Goal: Task Accomplishment & Management: Complete application form

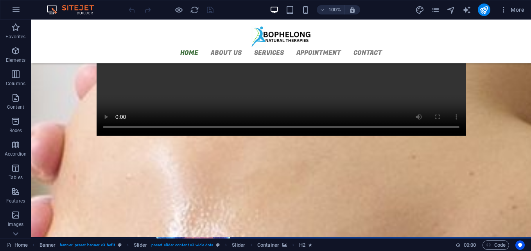
scroll to position [795, 0]
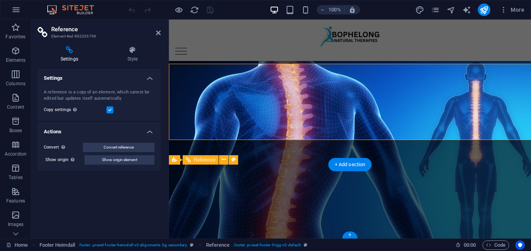
scroll to position [883, 0]
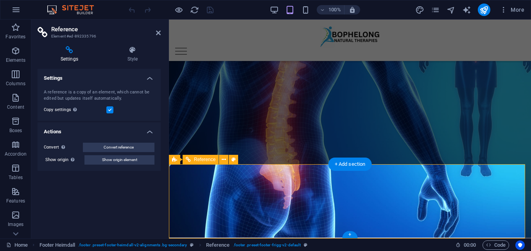
click at [225, 161] on icon at bounding box center [224, 160] width 4 height 8
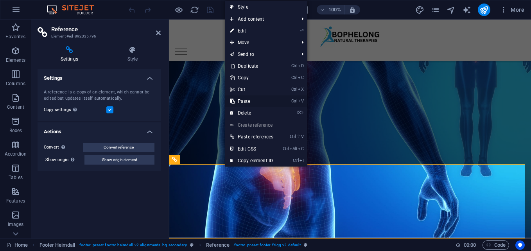
drag, startPoint x: 225, startPoint y: 161, endPoint x: 254, endPoint y: 106, distance: 62.0
drag, startPoint x: 254, startPoint y: 106, endPoint x: 241, endPoint y: 27, distance: 80.1
click at [241, 27] on link "⏎ Edit" at bounding box center [251, 31] width 53 height 12
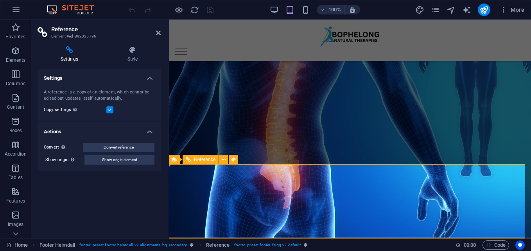
click at [201, 159] on span "Reference" at bounding box center [205, 159] width 22 height 5
click at [209, 162] on span "Reference" at bounding box center [205, 159] width 22 height 5
click at [225, 160] on icon at bounding box center [224, 160] width 4 height 8
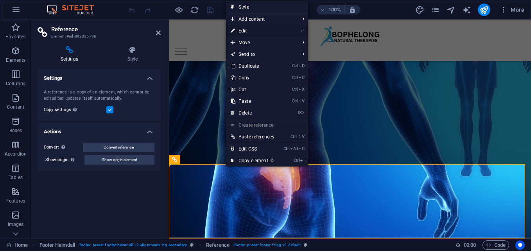
click at [235, 30] on link "⏎ Edit" at bounding box center [252, 31] width 53 height 12
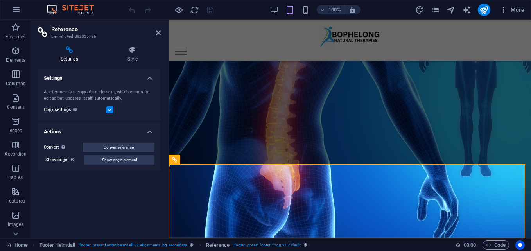
click at [68, 52] on icon at bounding box center [70, 50] width 64 height 8
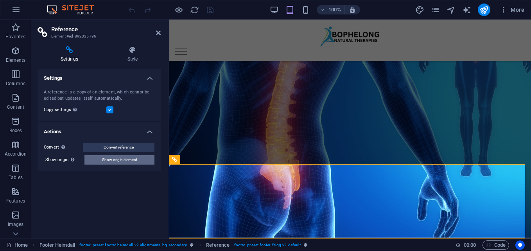
click at [126, 155] on span "Show origin element" at bounding box center [119, 159] width 35 height 9
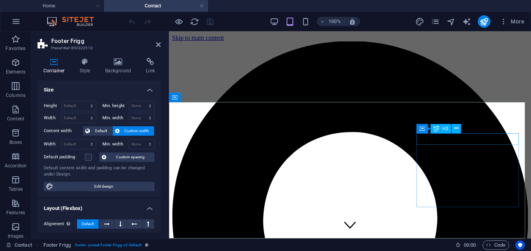
scroll to position [181, 0]
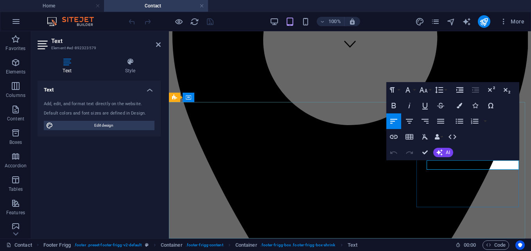
drag, startPoint x: 458, startPoint y: 165, endPoint x: 427, endPoint y: 167, distance: 31.3
click at [394, 138] on icon "button" at bounding box center [394, 137] width 8 height 4
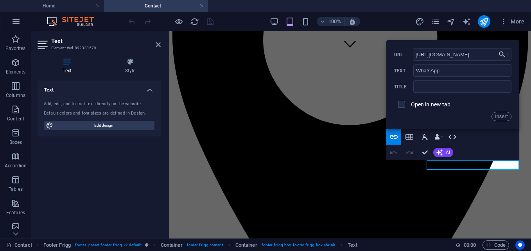
scroll to position [0, 8]
click at [417, 55] on input "[URL][DOMAIN_NAME]" at bounding box center [462, 54] width 99 height 13
type input "[URL][DOMAIN_NAME]"
click at [402, 105] on input "checkbox" at bounding box center [400, 103] width 7 height 7
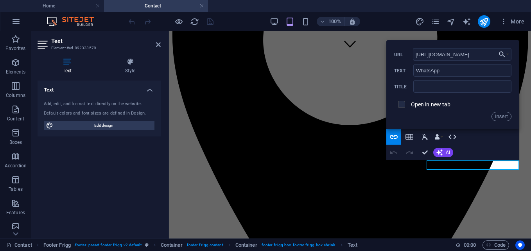
checkbox input "true"
click at [504, 113] on button "Insert" at bounding box center [502, 116] width 20 height 9
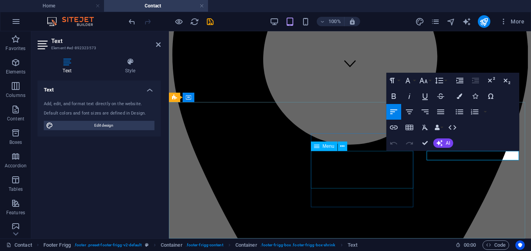
scroll to position [181, 0]
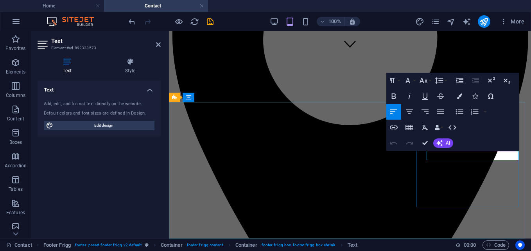
drag, startPoint x: 465, startPoint y: 154, endPoint x: 427, endPoint y: 153, distance: 38.3
click at [393, 128] on icon "button" at bounding box center [393, 127] width 9 height 9
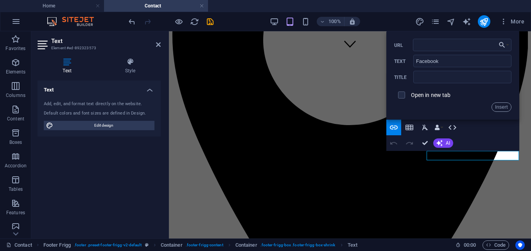
type input "https://www.facebook.com/share/1D27krEv4C/"
click at [500, 107] on button "Insert" at bounding box center [502, 106] width 20 height 9
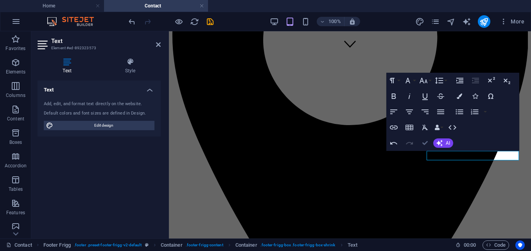
scroll to position [162, 0]
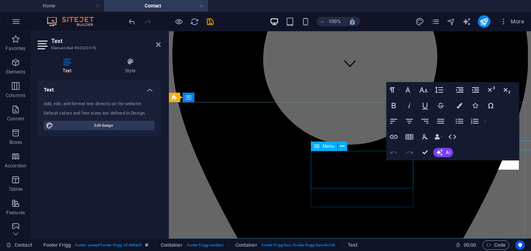
scroll to position [181, 0]
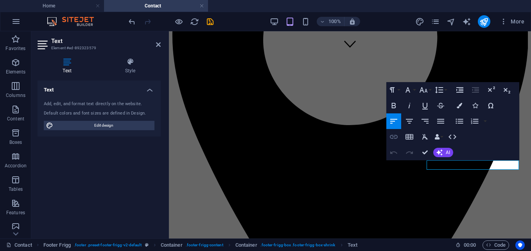
click at [395, 137] on icon "button" at bounding box center [393, 136] width 9 height 9
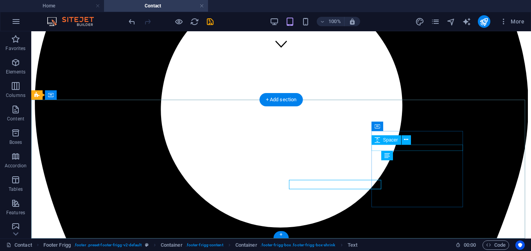
scroll to position [162, 0]
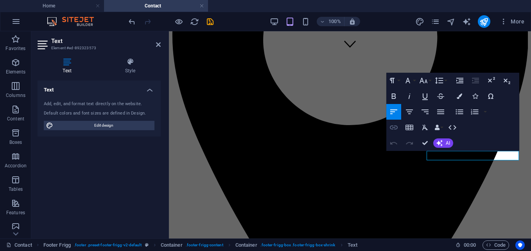
click at [393, 129] on icon "button" at bounding box center [393, 127] width 9 height 9
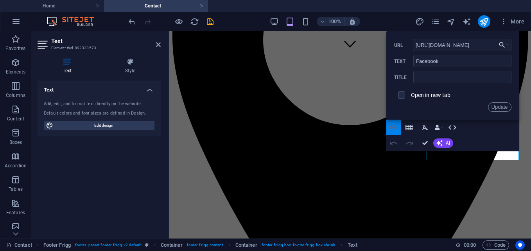
scroll to position [0, 26]
click at [400, 93] on input "checkbox" at bounding box center [400, 93] width 7 height 7
checkbox input "true"
click at [498, 109] on button "Update" at bounding box center [499, 106] width 23 height 9
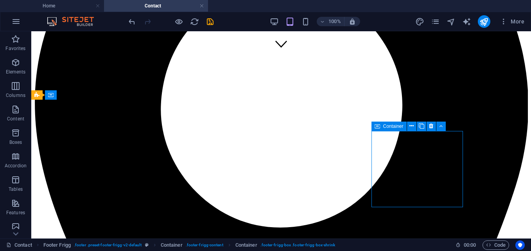
scroll to position [162, 0]
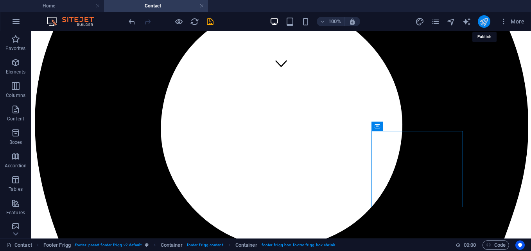
click at [484, 22] on icon "publish" at bounding box center [484, 21] width 9 height 9
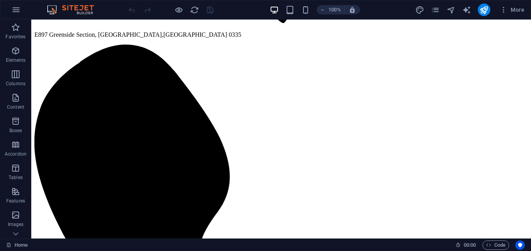
scroll to position [736, 0]
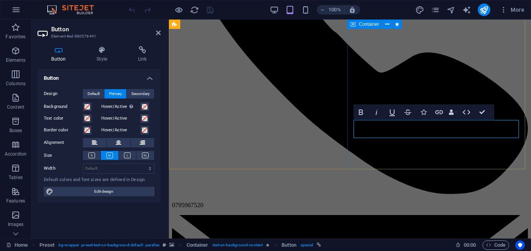
scroll to position [871, 0]
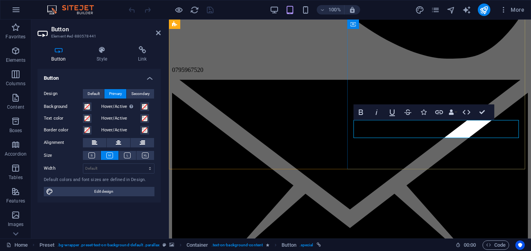
drag, startPoint x: 401, startPoint y: 129, endPoint x: 359, endPoint y: 130, distance: 42.2
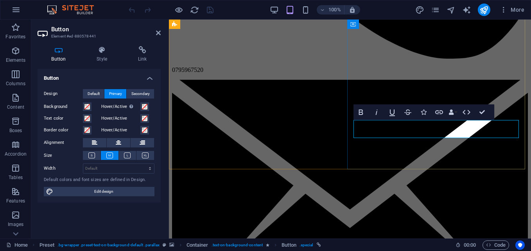
click at [442, 112] on icon "button" at bounding box center [439, 112] width 9 height 9
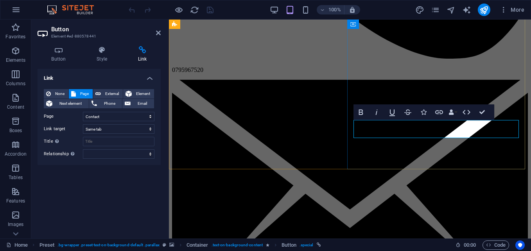
drag, startPoint x: 401, startPoint y: 128, endPoint x: 358, endPoint y: 128, distance: 43.0
click at [106, 93] on span "External" at bounding box center [111, 93] width 17 height 9
select select "blank"
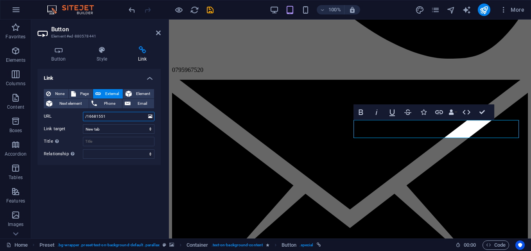
drag, startPoint x: 113, startPoint y: 115, endPoint x: 72, endPoint y: 120, distance: 41.3
click at [72, 120] on div "URL /16681551" at bounding box center [99, 116] width 111 height 9
paste input "[URL][DOMAIN_NAME]"
type input "[URL][DOMAIN_NAME]"
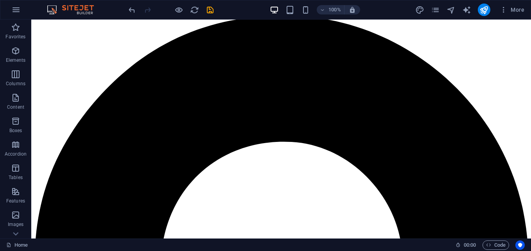
scroll to position [0, 0]
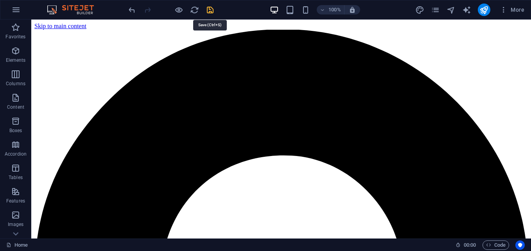
click at [210, 9] on icon "save" at bounding box center [210, 9] width 9 height 9
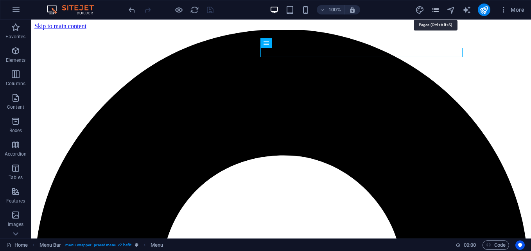
click at [435, 11] on icon "pages" at bounding box center [435, 9] width 9 height 9
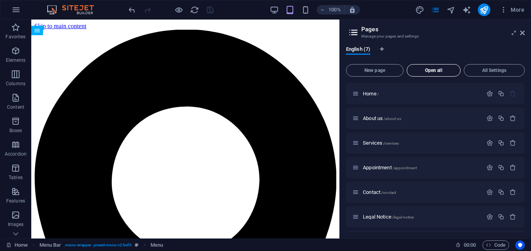
click at [439, 72] on span "Open all" at bounding box center [433, 70] width 47 height 5
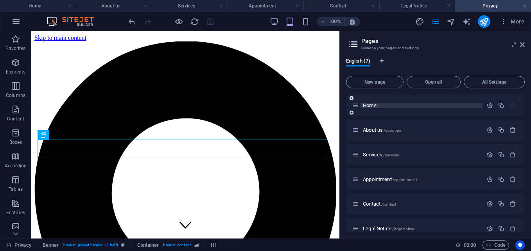
click at [370, 106] on span "Home /" at bounding box center [371, 105] width 16 height 6
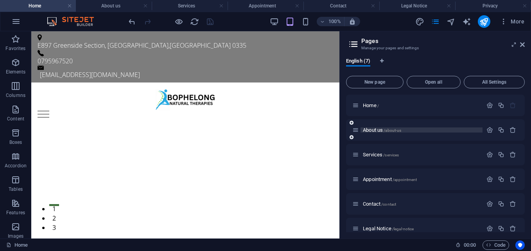
click at [375, 130] on span "About us /about-us" at bounding box center [382, 130] width 38 height 6
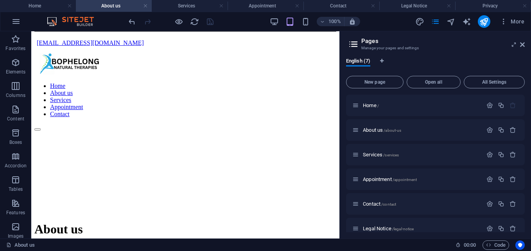
scroll to position [994, 0]
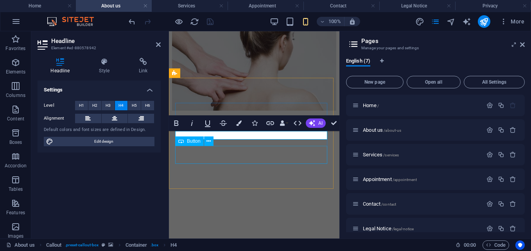
scroll to position [1306, 0]
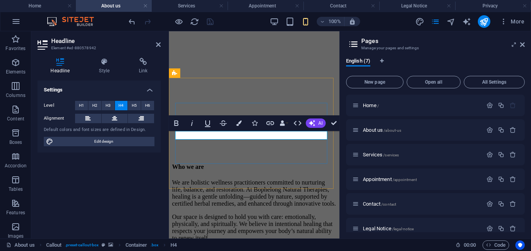
drag, startPoint x: 248, startPoint y: 134, endPoint x: 295, endPoint y: 133, distance: 46.9
click at [287, 125] on button "Data Bindings" at bounding box center [283, 123] width 11 height 16
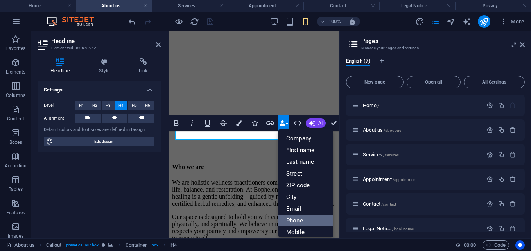
click at [296, 219] on link "Phone" at bounding box center [305, 221] width 55 height 12
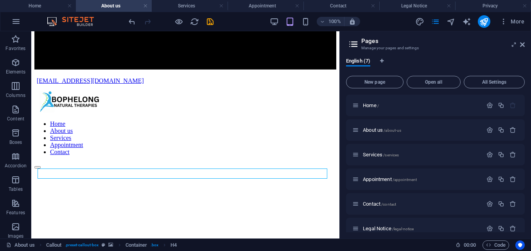
scroll to position [959, 0]
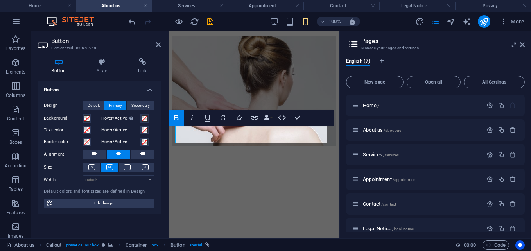
scroll to position [1327, 0]
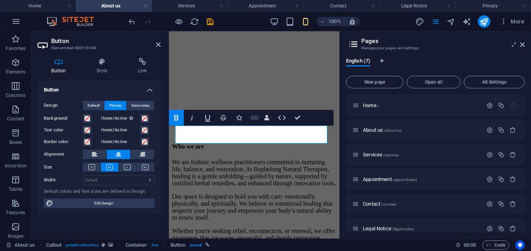
click at [253, 118] on icon "button" at bounding box center [255, 118] width 8 height 4
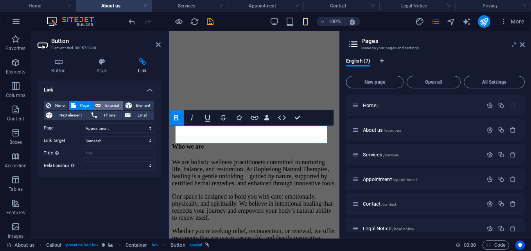
click at [111, 104] on span "External" at bounding box center [111, 105] width 17 height 9
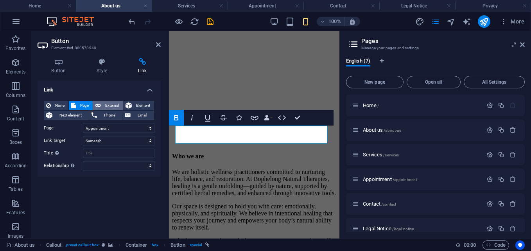
select select "blank"
drag, startPoint x: 113, startPoint y: 128, endPoint x: 75, endPoint y: 131, distance: 37.3
click at [75, 131] on div "URL /16681548" at bounding box center [99, 128] width 111 height 9
paste input "[URL][DOMAIN_NAME]"
type input "[URL][DOMAIN_NAME]"
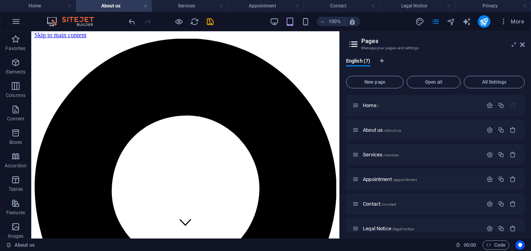
scroll to position [0, 0]
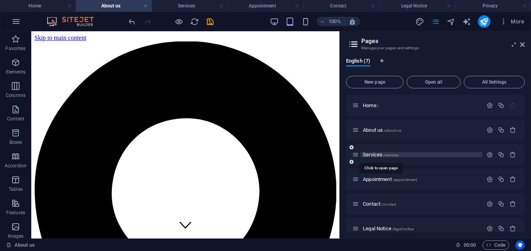
click at [375, 155] on span "Services /services" at bounding box center [381, 155] width 36 height 6
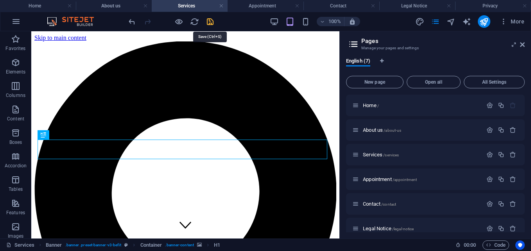
click at [209, 21] on icon "save" at bounding box center [210, 21] width 9 height 9
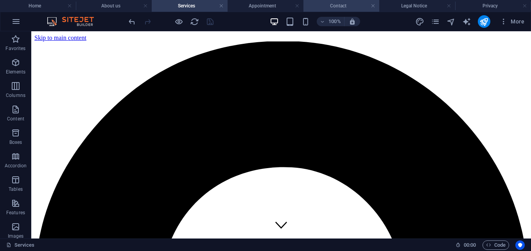
click at [337, 9] on h4 "Contact" at bounding box center [342, 6] width 76 height 9
click at [273, 6] on h4 "Appointment" at bounding box center [266, 6] width 76 height 9
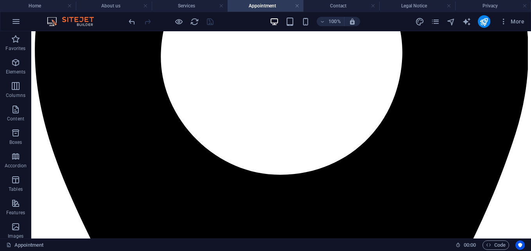
scroll to position [236, 0]
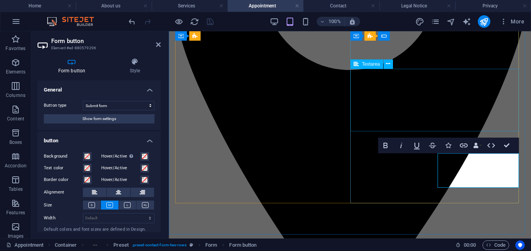
scroll to position [229, 0]
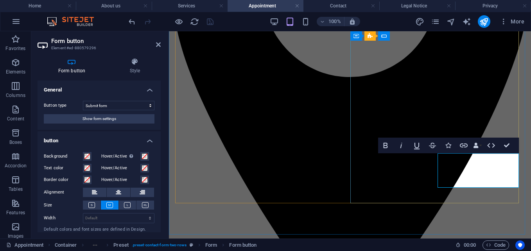
drag, startPoint x: 453, startPoint y: 162, endPoint x: 508, endPoint y: 160, distance: 54.4
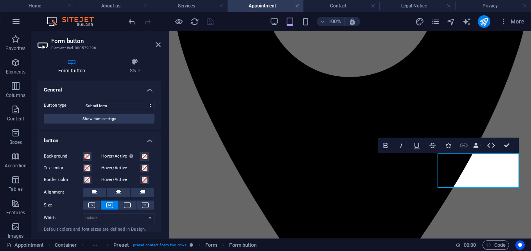
click at [465, 145] on icon "button" at bounding box center [463, 145] width 9 height 9
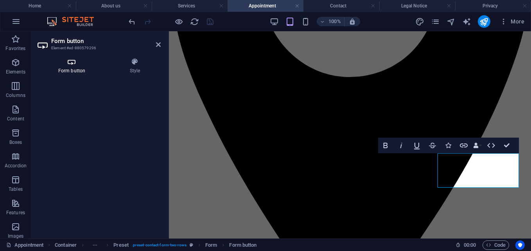
click at [70, 62] on icon at bounding box center [72, 62] width 68 height 8
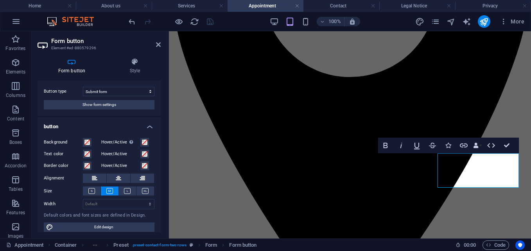
scroll to position [20, 0]
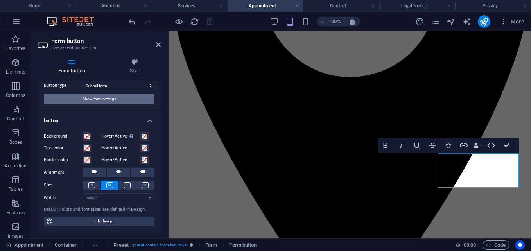
click at [103, 96] on span "Show form settings" at bounding box center [100, 98] width 34 height 9
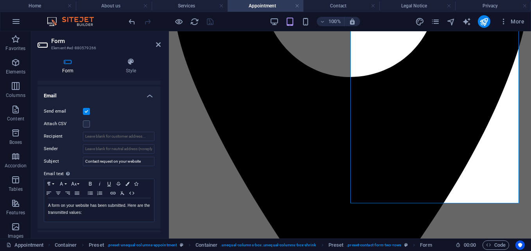
scroll to position [163, 0]
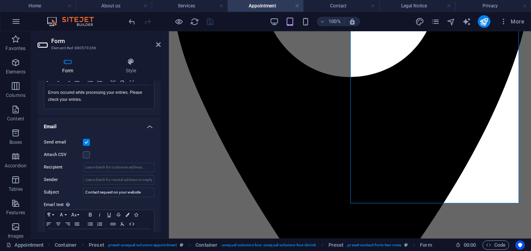
click at [86, 142] on label at bounding box center [86, 142] width 7 height 7
click at [0, 0] on input "Send email" at bounding box center [0, 0] width 0 height 0
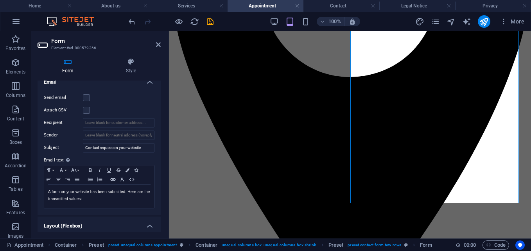
scroll to position [200, 0]
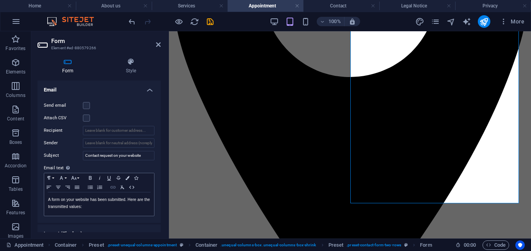
click at [114, 187] on icon "button" at bounding box center [112, 187] width 5 height 3
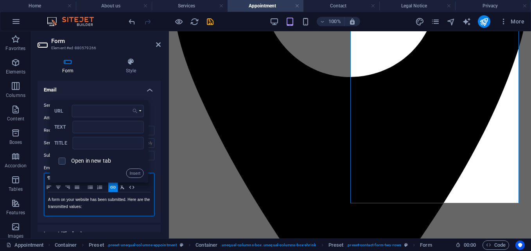
click at [139, 111] on button "Choose Link" at bounding box center [137, 111] width 14 height 13
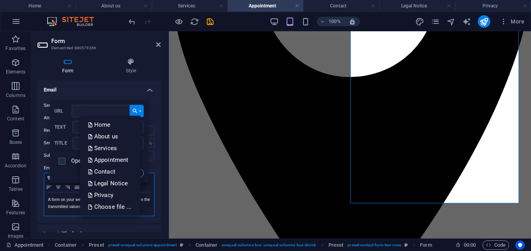
click at [139, 111] on button "Choose Link" at bounding box center [137, 111] width 14 height 13
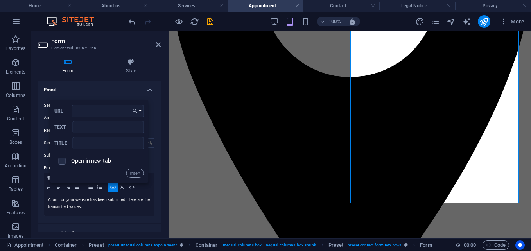
click at [149, 92] on h4 "Email" at bounding box center [99, 88] width 123 height 14
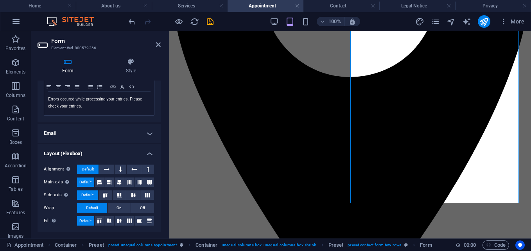
click at [149, 130] on h4 "Email" at bounding box center [99, 133] width 123 height 19
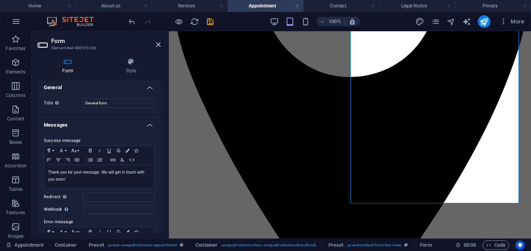
scroll to position [0, 0]
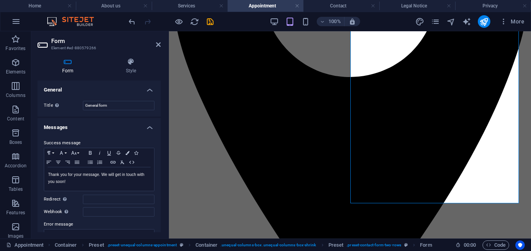
click at [148, 90] on h4 "General" at bounding box center [99, 88] width 123 height 14
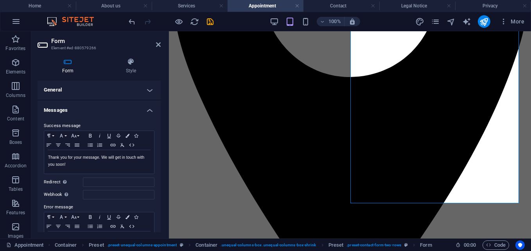
click at [149, 114] on h4 "Messages" at bounding box center [99, 108] width 123 height 14
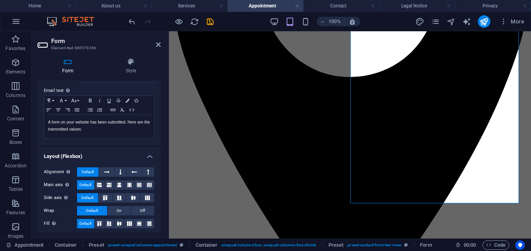
scroll to position [121, 0]
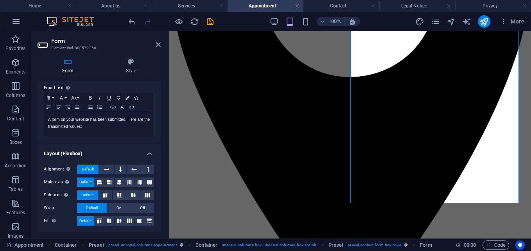
click at [150, 151] on h4 "Layout (Flexbox)" at bounding box center [99, 151] width 123 height 14
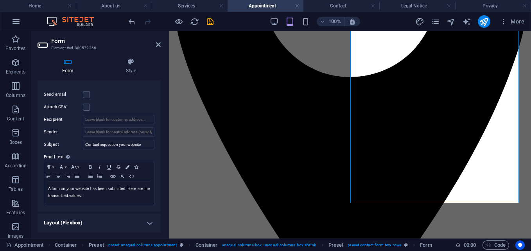
scroll to position [52, 0]
click at [161, 146] on div "Form Style General Title Define a name for the form. General form Messages Succ…" at bounding box center [99, 145] width 136 height 187
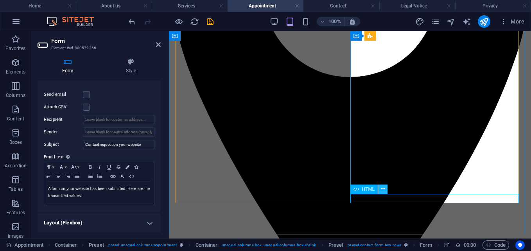
click at [384, 189] on icon at bounding box center [383, 189] width 4 height 8
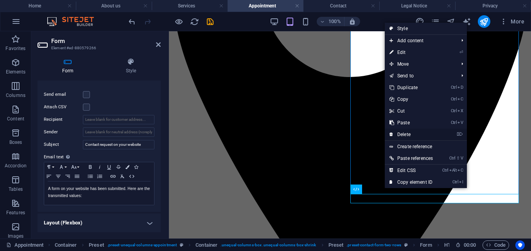
click at [402, 131] on link "⌦ Delete" at bounding box center [411, 135] width 53 height 12
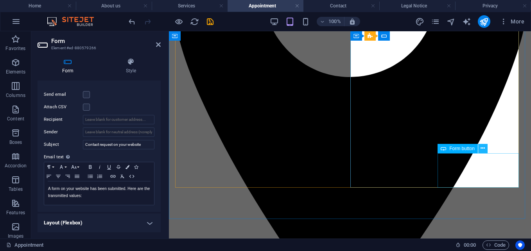
click at [481, 147] on icon at bounding box center [483, 148] width 4 height 8
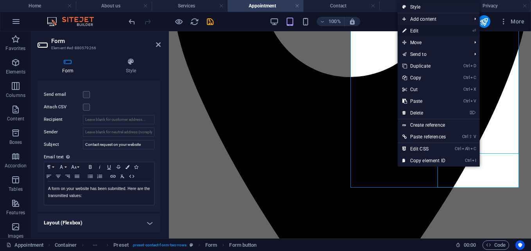
click at [456, 30] on li "⏎ Edit" at bounding box center [439, 31] width 82 height 12
click at [417, 28] on link "⏎ Edit" at bounding box center [424, 31] width 53 height 12
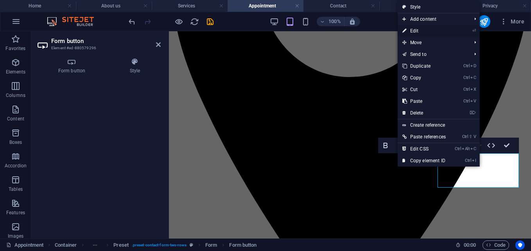
click at [417, 28] on link "⏎ Edit" at bounding box center [424, 31] width 53 height 12
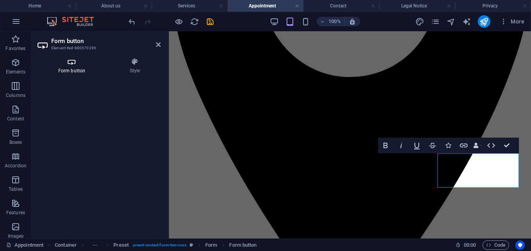
click at [71, 65] on icon at bounding box center [72, 62] width 68 height 8
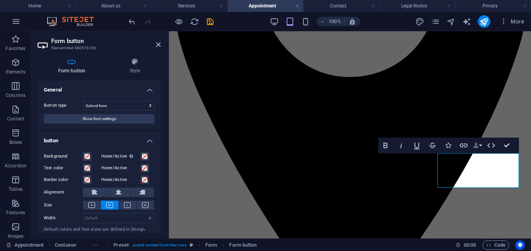
click at [480, 146] on button "Data Bindings" at bounding box center [477, 146] width 11 height 16
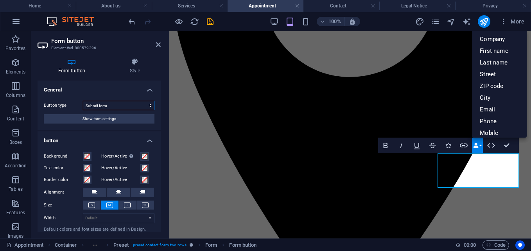
click at [119, 105] on select "Submit form Reset form No action" at bounding box center [119, 105] width 72 height 9
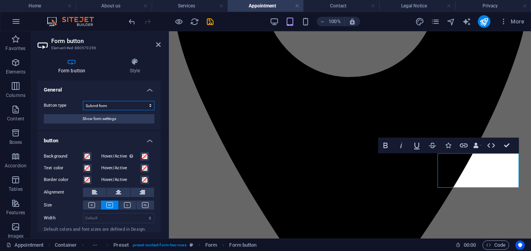
select select "button"
click at [83, 101] on select "Submit form Reset form No action" at bounding box center [119, 105] width 72 height 9
click at [450, 144] on icon "button" at bounding box center [448, 145] width 9 height 9
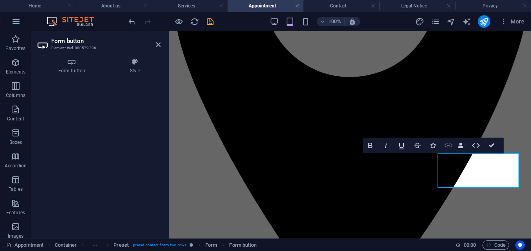
click at [450, 144] on icon "button" at bounding box center [448, 145] width 9 height 9
click at [77, 65] on icon at bounding box center [72, 62] width 68 height 8
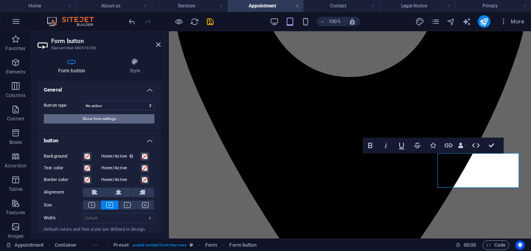
click at [145, 117] on button "Show form settings" at bounding box center [99, 118] width 111 height 9
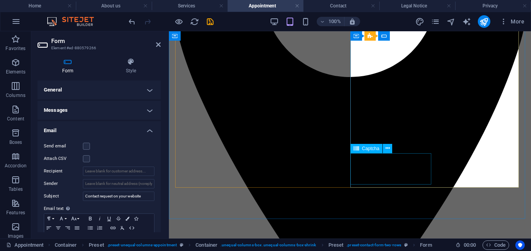
click at [388, 150] on icon at bounding box center [388, 148] width 4 height 8
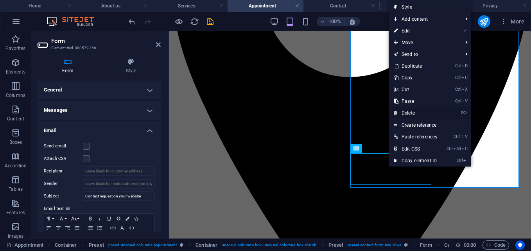
click at [408, 110] on link "⌦ Delete" at bounding box center [415, 113] width 53 height 12
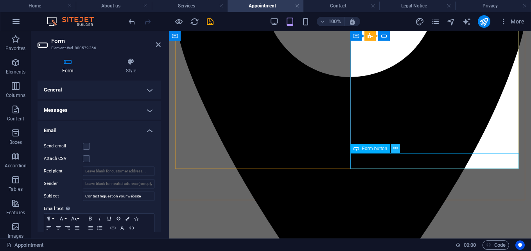
click at [396, 147] on icon at bounding box center [395, 148] width 4 height 8
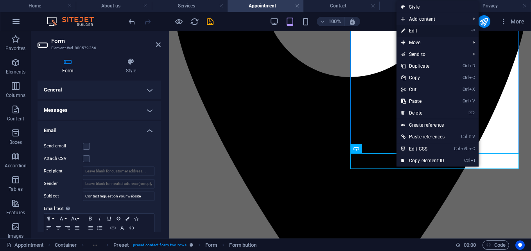
click at [413, 31] on link "⏎ Edit" at bounding box center [423, 31] width 53 height 12
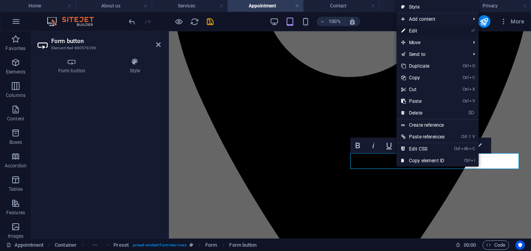
click at [413, 31] on link "⏎ Edit" at bounding box center [423, 31] width 53 height 12
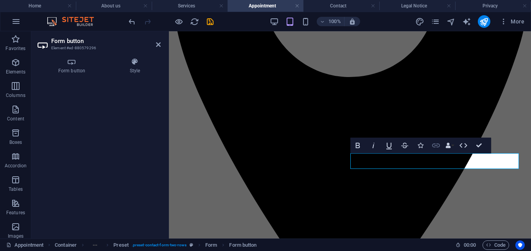
click at [433, 146] on icon "button" at bounding box center [436, 146] width 8 height 4
click at [74, 64] on icon at bounding box center [72, 62] width 68 height 8
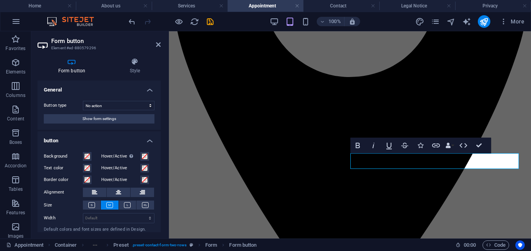
drag, startPoint x: 161, startPoint y: 124, endPoint x: 157, endPoint y: 158, distance: 33.9
click at [157, 158] on div "Form button Style General Button type Submit form Reset form No action Show for…" at bounding box center [99, 145] width 136 height 187
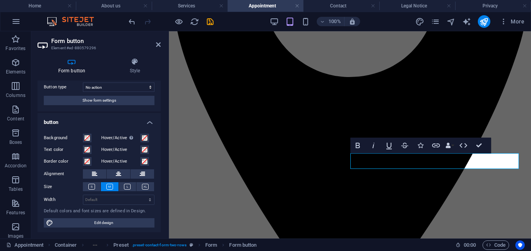
scroll to position [20, 0]
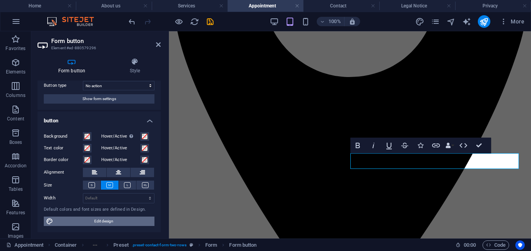
drag, startPoint x: 108, startPoint y: 223, endPoint x: 122, endPoint y: 105, distance: 119.1
click at [108, 223] on span "Edit design" at bounding box center [104, 221] width 97 height 9
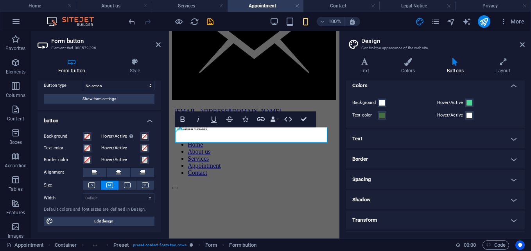
scroll to position [33, 0]
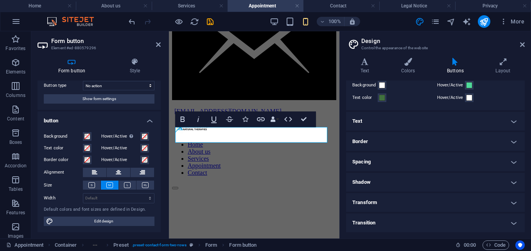
click at [510, 202] on h4 "Transform" at bounding box center [435, 202] width 179 height 19
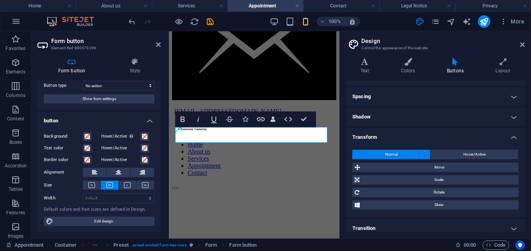
scroll to position [104, 0]
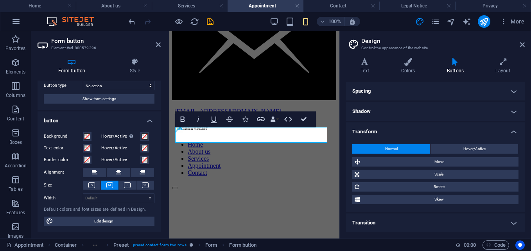
click at [512, 130] on h4 "Transform" at bounding box center [435, 129] width 179 height 14
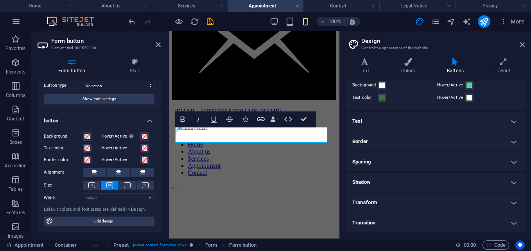
scroll to position [33, 0]
click at [512, 222] on h4 "Transition" at bounding box center [435, 223] width 179 height 19
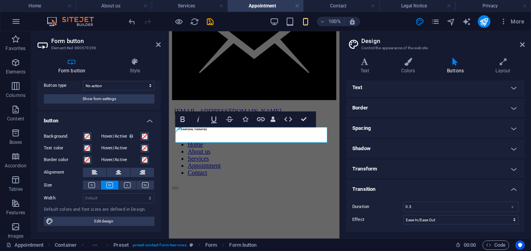
click at [513, 187] on h4 "Transition" at bounding box center [435, 187] width 179 height 14
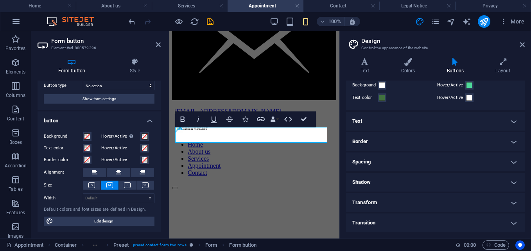
scroll to position [33, 0]
click at [162, 186] on div "Form button Style General Button type Submit form Reset form No action Show for…" at bounding box center [99, 145] width 136 height 187
click at [147, 119] on h4 "button" at bounding box center [99, 118] width 123 height 14
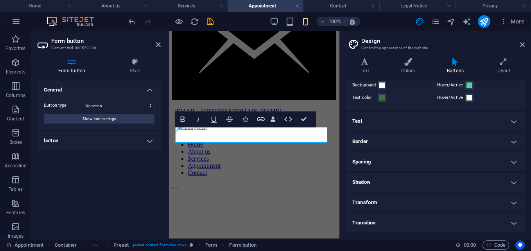
click at [150, 89] on h4 "General" at bounding box center [99, 88] width 123 height 14
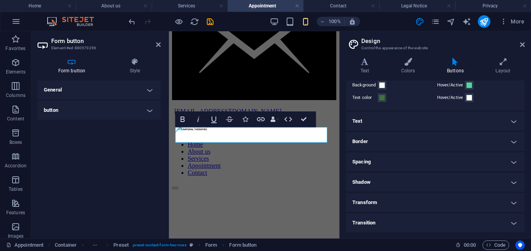
click at [150, 90] on h4 "General" at bounding box center [99, 90] width 123 height 19
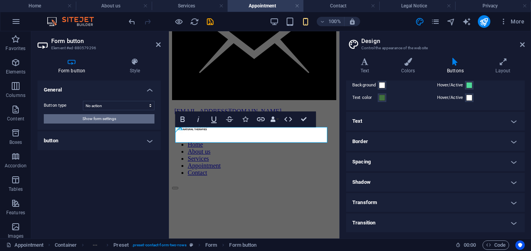
click at [122, 119] on button "Show form settings" at bounding box center [99, 118] width 111 height 9
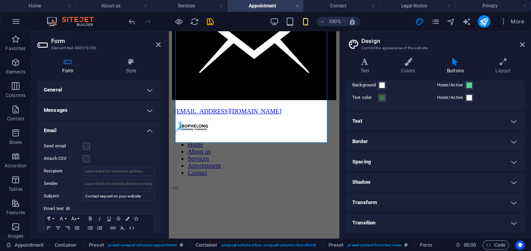
click at [148, 88] on h4 "General" at bounding box center [99, 90] width 123 height 19
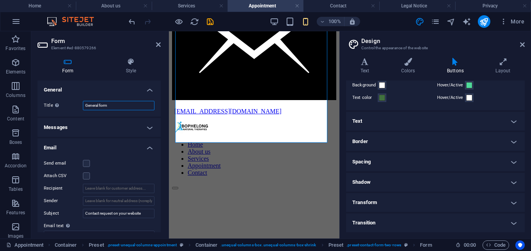
click at [139, 107] on input "General form" at bounding box center [119, 105] width 72 height 9
drag, startPoint x: 159, startPoint y: 95, endPoint x: 159, endPoint y: 102, distance: 7.1
click at [159, 102] on div "General Title Define a name for the form. General form Messages Success message…" at bounding box center [99, 157] width 123 height 152
click at [149, 89] on h4 "General" at bounding box center [99, 88] width 123 height 14
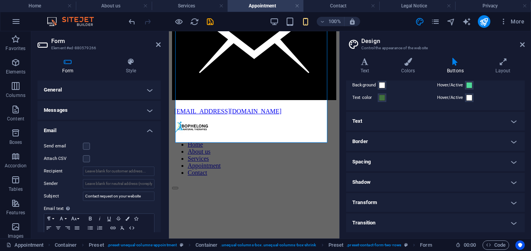
click at [149, 111] on h4 "Messages" at bounding box center [99, 110] width 123 height 19
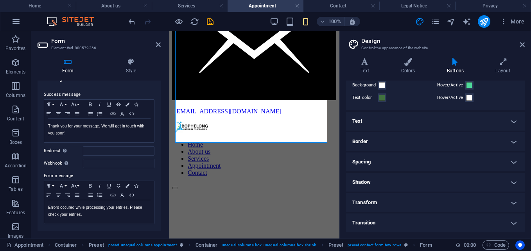
scroll to position [33, 0]
click at [89, 148] on input "Redirect Define a redirect target upon successful form submission; for example,…" at bounding box center [119, 149] width 72 height 9
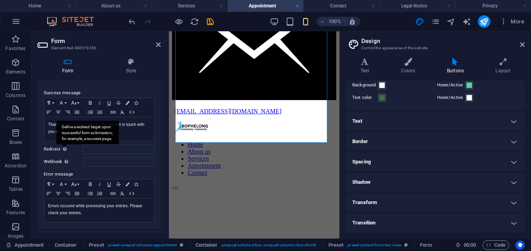
click at [62, 144] on div "Define a redirect target upon successful form submission; for example, a succes…" at bounding box center [87, 132] width 63 height 23
click at [83, 149] on input "Redirect Define a redirect target upon successful form submission; for example,…" at bounding box center [119, 149] width 72 height 9
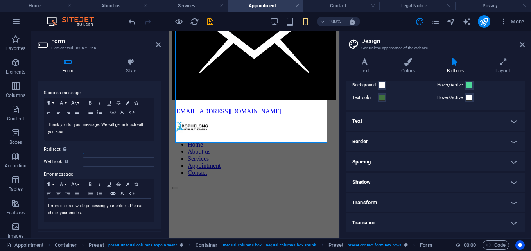
scroll to position [0, 0]
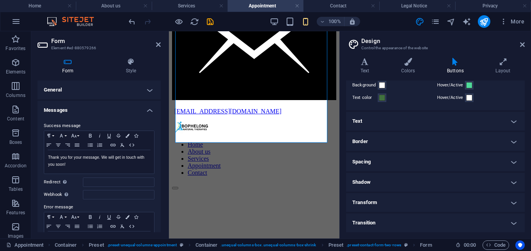
click at [516, 223] on h4 "Transition" at bounding box center [435, 223] width 179 height 19
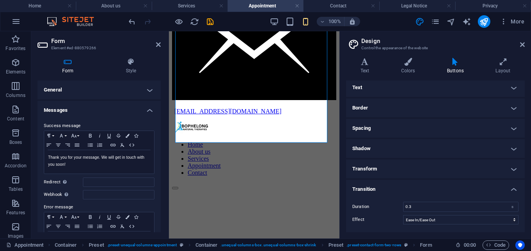
click at [513, 189] on h4 "Transition" at bounding box center [435, 187] width 179 height 14
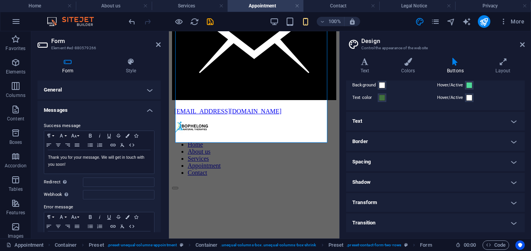
scroll to position [0, 0]
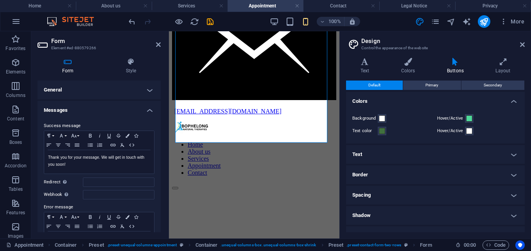
click at [525, 45] on aside "Design Control the appearance of the website Variants Text Colors Buttons Layou…" at bounding box center [436, 134] width 192 height 207
click at [523, 45] on icon at bounding box center [522, 44] width 5 height 6
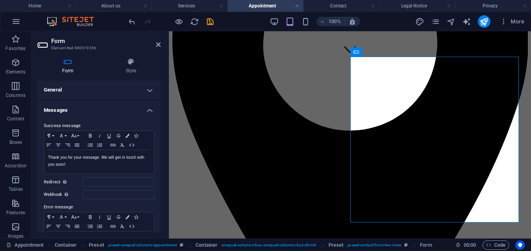
scroll to position [200, 0]
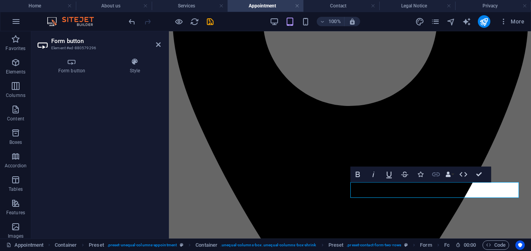
click at [440, 171] on icon "button" at bounding box center [435, 174] width 9 height 9
click at [76, 63] on icon at bounding box center [72, 62] width 68 height 8
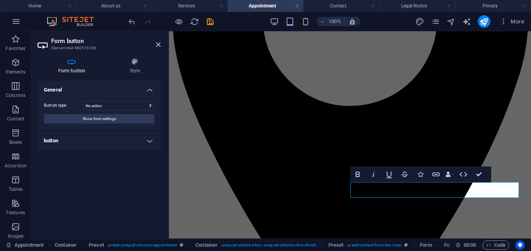
click at [146, 140] on h4 "button" at bounding box center [99, 140] width 123 height 19
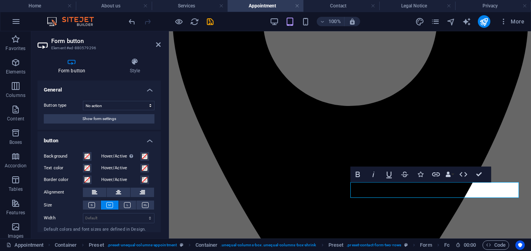
click at [146, 140] on h4 "button" at bounding box center [99, 138] width 123 height 14
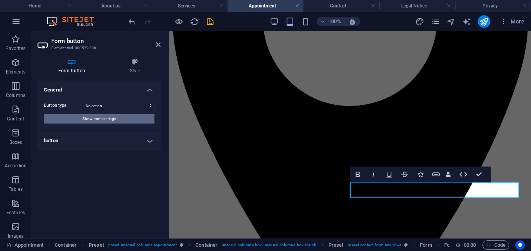
click at [124, 115] on button "Show form settings" at bounding box center [99, 118] width 111 height 9
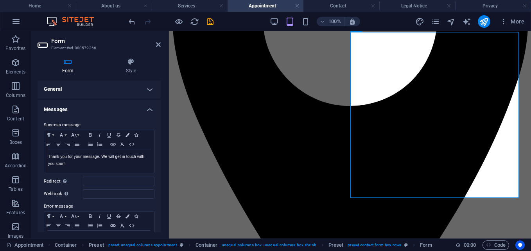
scroll to position [0, 0]
click at [146, 110] on h4 "Messages" at bounding box center [99, 108] width 123 height 14
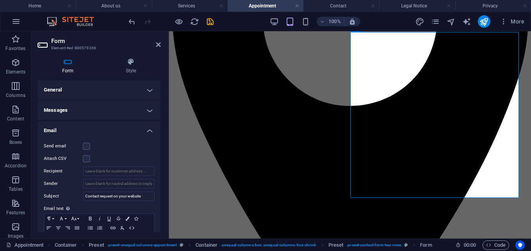
click at [74, 47] on h3 "Element #ed-880579266" at bounding box center [98, 48] width 94 height 7
click at [67, 67] on h4 "Form" at bounding box center [70, 66] width 64 height 16
click at [149, 130] on h4 "Email" at bounding box center [99, 128] width 123 height 14
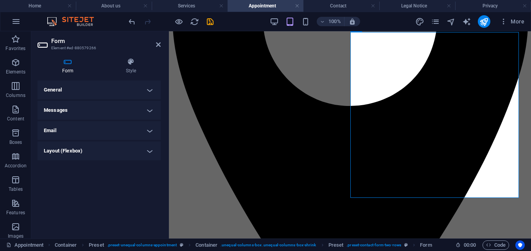
click at [263, 5] on h4 "Appointment" at bounding box center [266, 6] width 76 height 9
drag, startPoint x: 194, startPoint y: 20, endPoint x: 294, endPoint y: 4, distance: 101.1
click at [194, 20] on icon "reload" at bounding box center [194, 21] width 9 height 9
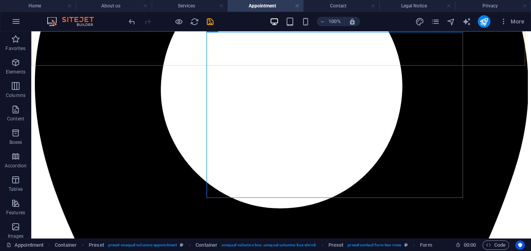
scroll to position [205, 0]
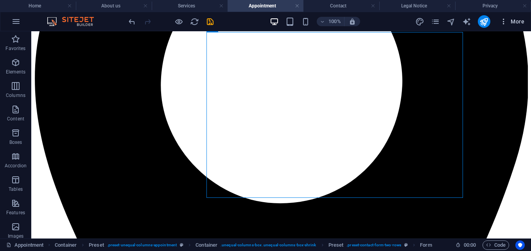
click at [508, 22] on span "More" at bounding box center [512, 22] width 25 height 8
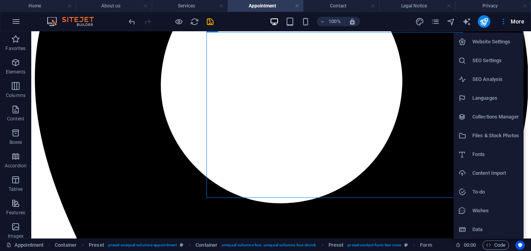
click at [246, 182] on div at bounding box center [265, 125] width 531 height 251
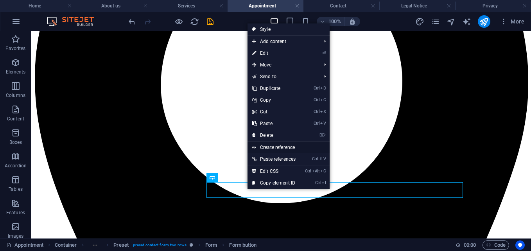
click at [284, 147] on link "Create reference" at bounding box center [289, 148] width 82 height 12
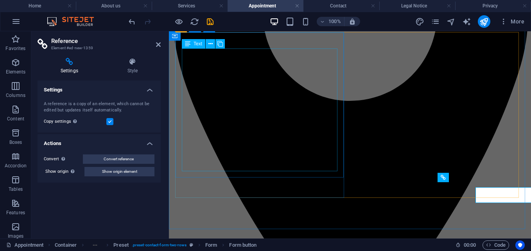
scroll to position [200, 0]
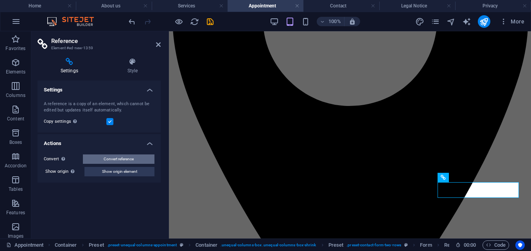
click at [134, 156] on span "Convert reference" at bounding box center [119, 158] width 30 height 9
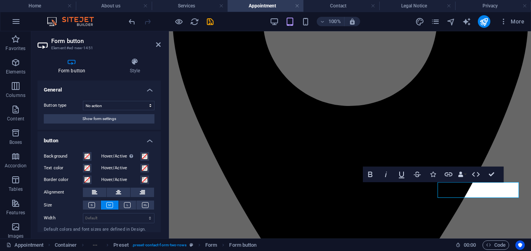
drag, startPoint x: 161, startPoint y: 121, endPoint x: 158, endPoint y: 192, distance: 71.6
click at [158, 192] on div "Form button Style General Button type Submit form Reset form No action Show for…" at bounding box center [99, 145] width 136 height 187
click at [418, 176] on icon "button" at bounding box center [417, 174] width 9 height 9
click at [415, 173] on icon "button" at bounding box center [417, 174] width 9 height 9
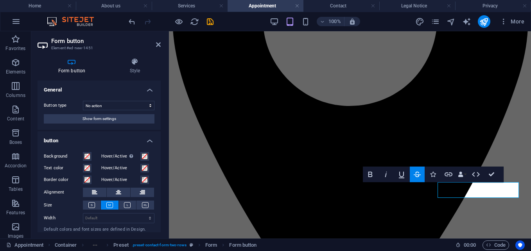
click at [418, 174] on icon "button" at bounding box center [417, 174] width 9 height 9
click at [450, 172] on icon "button" at bounding box center [449, 174] width 8 height 4
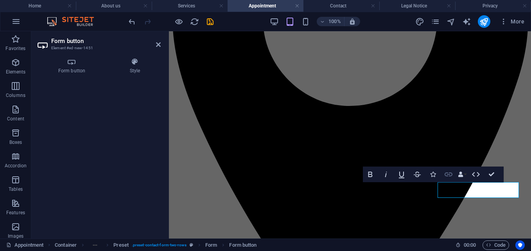
click at [453, 176] on icon "button" at bounding box center [448, 174] width 9 height 9
click at [72, 62] on icon at bounding box center [72, 62] width 68 height 8
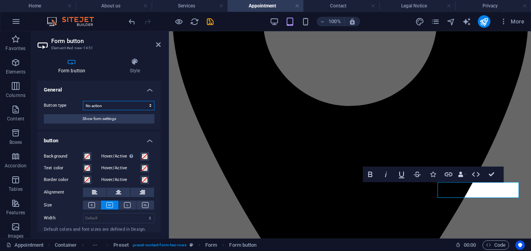
click at [137, 105] on select "Submit form Reset form No action" at bounding box center [119, 105] width 72 height 9
select select "submit"
click at [83, 101] on select "Submit form Reset form No action" at bounding box center [119, 105] width 72 height 9
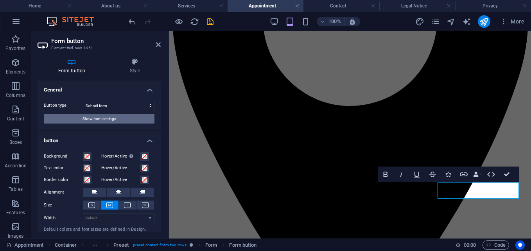
click at [113, 117] on span "Show form settings" at bounding box center [100, 118] width 34 height 9
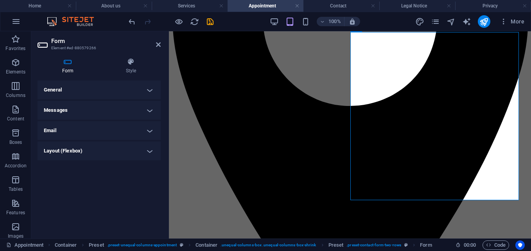
click at [150, 151] on h4 "Layout (Flexbox)" at bounding box center [99, 151] width 123 height 19
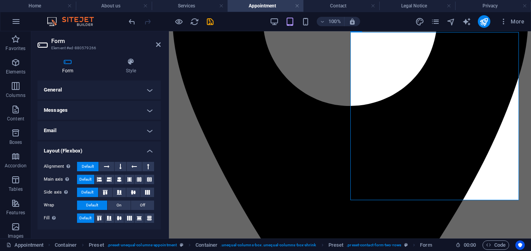
click at [150, 151] on h4 "Layout (Flexbox)" at bounding box center [99, 149] width 123 height 14
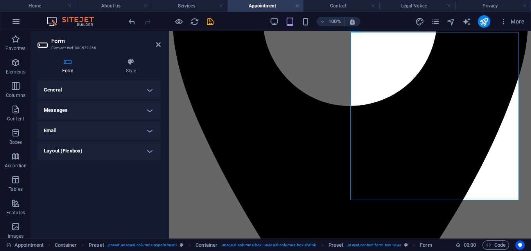
click at [150, 131] on h4 "Email" at bounding box center [99, 130] width 123 height 19
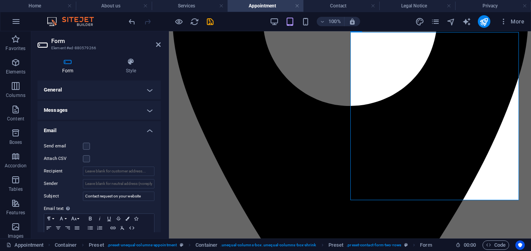
drag, startPoint x: 161, startPoint y: 151, endPoint x: 166, endPoint y: 198, distance: 47.2
click at [166, 198] on div "Form Style General Title Define a name for the form. General form Messages Succ…" at bounding box center [99, 145] width 136 height 187
drag, startPoint x: 161, startPoint y: 188, endPoint x: 164, endPoint y: 219, distance: 31.8
click at [164, 219] on div "Form Style General Title Define a name for the form. General form Messages Succ…" at bounding box center [99, 145] width 136 height 187
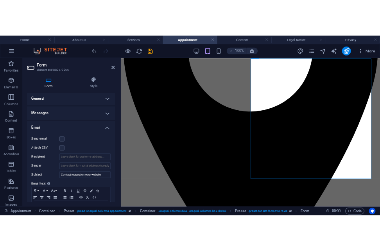
scroll to position [0, 0]
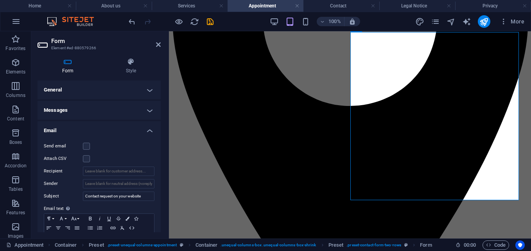
click at [147, 128] on h4 "Email" at bounding box center [99, 128] width 123 height 14
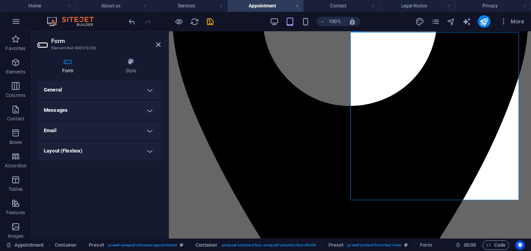
click at [148, 128] on h4 "Email" at bounding box center [99, 130] width 123 height 19
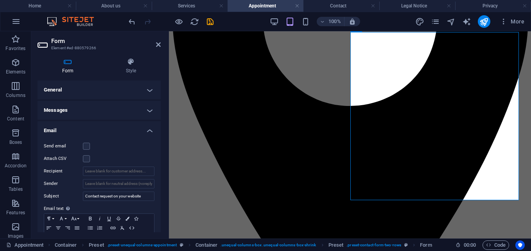
click at [149, 133] on h4 "Email" at bounding box center [99, 128] width 123 height 14
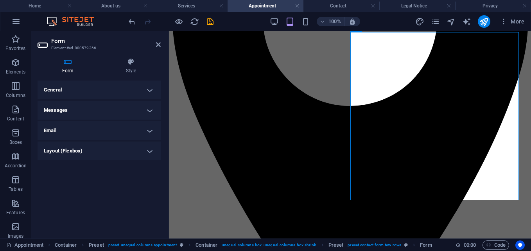
click at [151, 108] on h4 "Messages" at bounding box center [99, 110] width 123 height 19
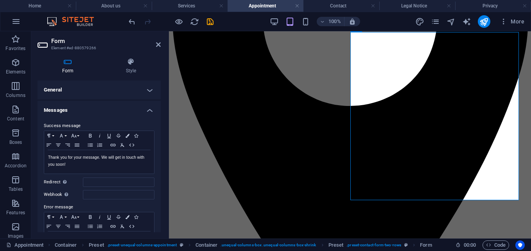
click at [151, 108] on h4 "Messages" at bounding box center [99, 108] width 123 height 14
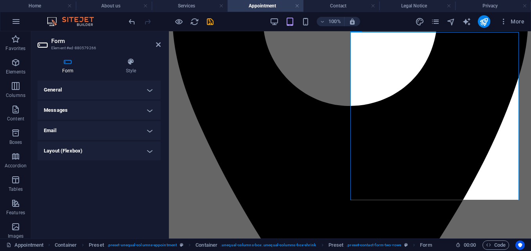
click at [149, 86] on h4 "General" at bounding box center [99, 90] width 123 height 19
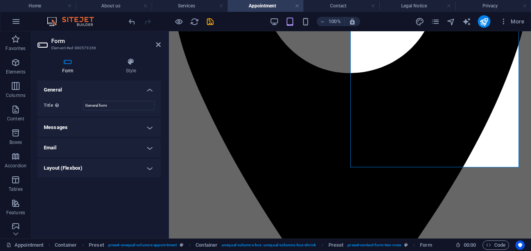
scroll to position [226, 0]
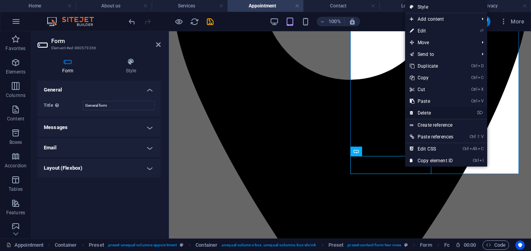
click at [428, 110] on link "⌦ Delete" at bounding box center [431, 113] width 53 height 12
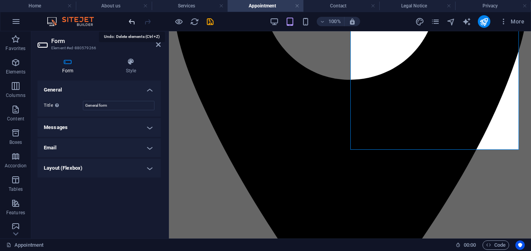
click at [133, 23] on icon "undo" at bounding box center [132, 21] width 9 height 9
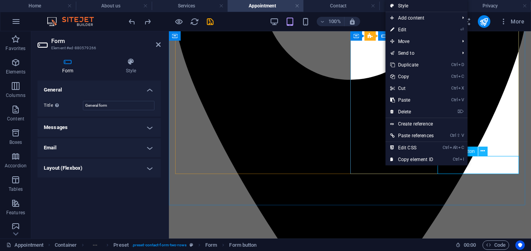
click at [485, 151] on button at bounding box center [482, 151] width 9 height 9
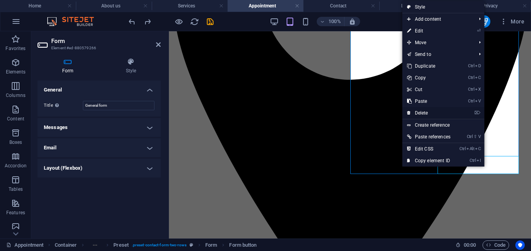
click at [419, 112] on link "⌦ Delete" at bounding box center [428, 113] width 53 height 12
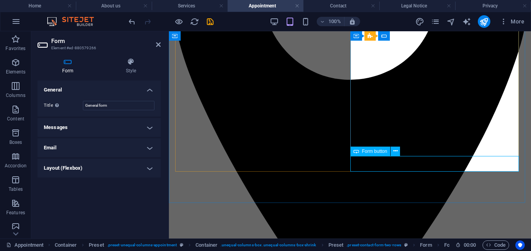
click at [361, 153] on div "Form button" at bounding box center [370, 151] width 40 height 9
click at [397, 153] on icon at bounding box center [395, 151] width 4 height 8
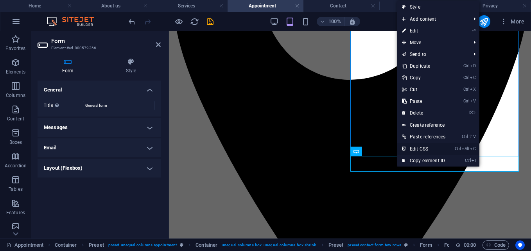
click at [436, 151] on link "Ctrl Alt C Edit CSS" at bounding box center [423, 149] width 53 height 12
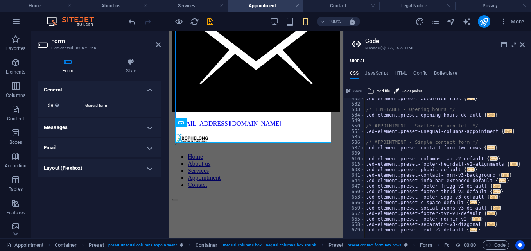
scroll to position [0, 0]
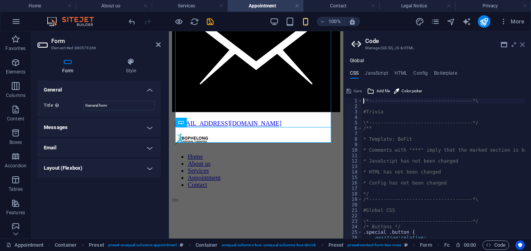
click at [524, 42] on icon at bounding box center [522, 44] width 5 height 6
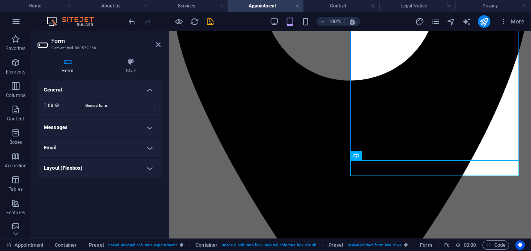
scroll to position [206, 0]
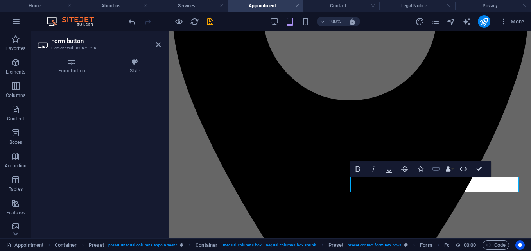
click at [438, 170] on icon "button" at bounding box center [436, 169] width 8 height 4
click at [455, 169] on button "Data Bindings" at bounding box center [449, 169] width 11 height 16
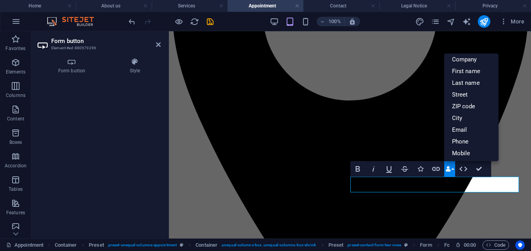
scroll to position [0, 0]
click at [465, 169] on icon "button" at bounding box center [463, 168] width 9 height 9
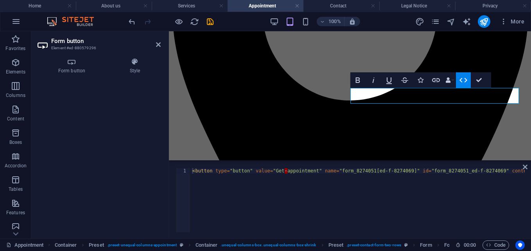
scroll to position [295, 0]
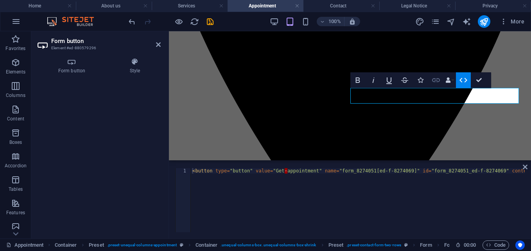
click at [435, 79] on icon "button" at bounding box center [435, 79] width 9 height 9
click at [461, 81] on icon "button" at bounding box center [464, 80] width 8 height 5
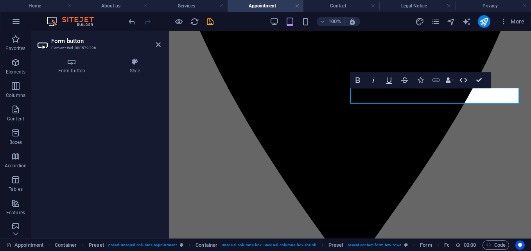
click at [439, 77] on icon "button" at bounding box center [435, 79] width 9 height 9
click at [71, 57] on div "Form button Style General Button type Submit form Reset form No action Show for…" at bounding box center [99, 145] width 136 height 187
click at [70, 66] on h4 "Form button" at bounding box center [74, 66] width 72 height 16
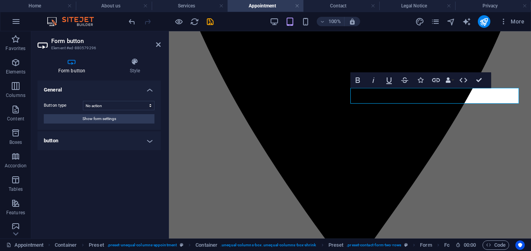
click at [148, 139] on h4 "button" at bounding box center [99, 140] width 123 height 19
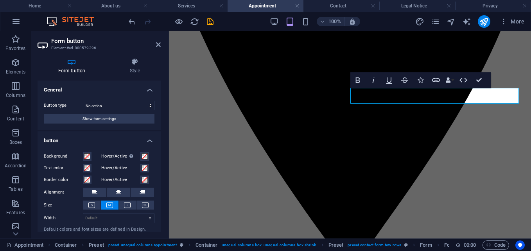
click at [143, 138] on h4 "button" at bounding box center [99, 138] width 123 height 14
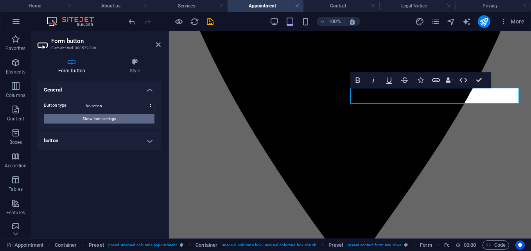
click at [132, 117] on button "Show form settings" at bounding box center [99, 118] width 111 height 9
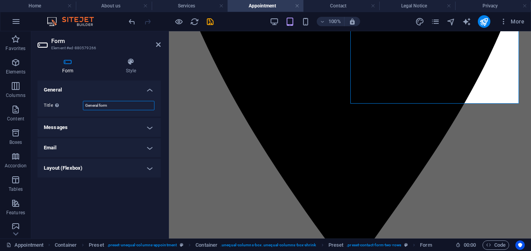
click at [131, 105] on input "General form" at bounding box center [119, 105] width 72 height 9
click at [150, 170] on h4 "Layout (Flexbox)" at bounding box center [99, 168] width 123 height 19
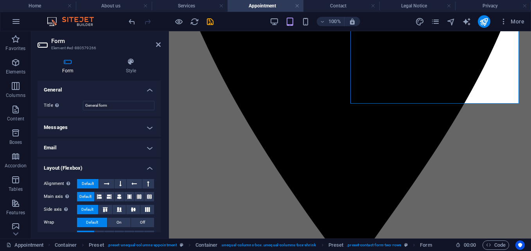
click at [150, 170] on h4 "Layout (Flexbox)" at bounding box center [99, 166] width 123 height 14
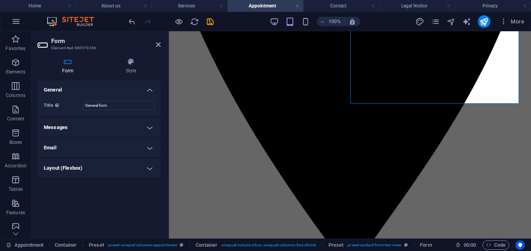
click at [148, 148] on h4 "Email" at bounding box center [99, 147] width 123 height 19
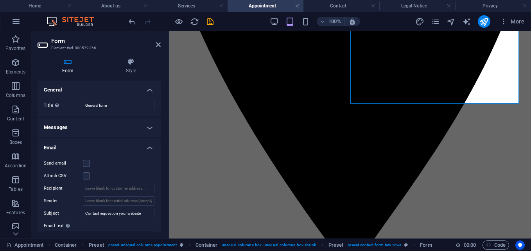
click at [149, 146] on h4 "Email" at bounding box center [99, 145] width 123 height 14
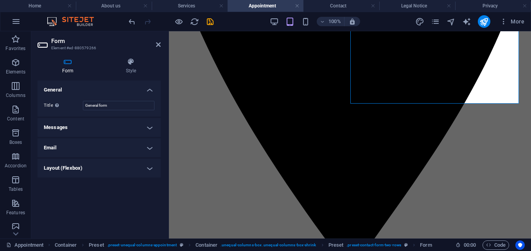
click at [148, 127] on h4 "Messages" at bounding box center [99, 127] width 123 height 19
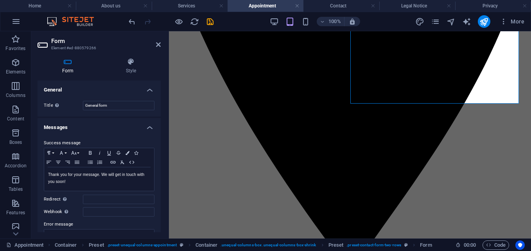
click at [146, 124] on h4 "Messages" at bounding box center [99, 125] width 123 height 14
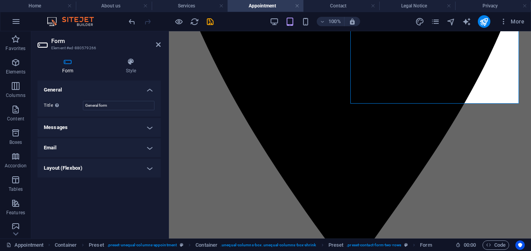
click at [146, 127] on h4 "Messages" at bounding box center [99, 127] width 123 height 19
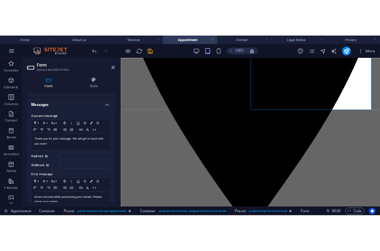
scroll to position [0, 0]
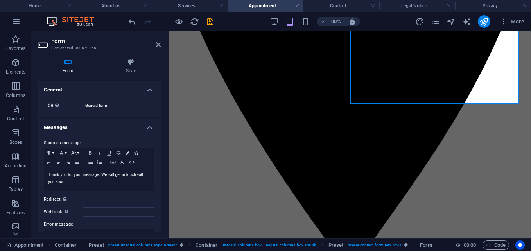
click at [147, 128] on h4 "Messages" at bounding box center [99, 125] width 123 height 14
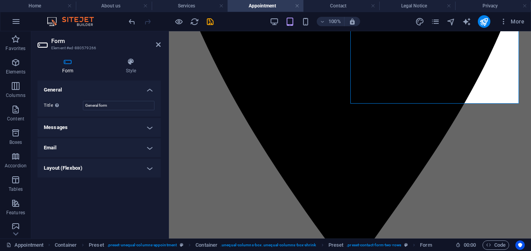
click at [148, 88] on h4 "General" at bounding box center [99, 88] width 123 height 14
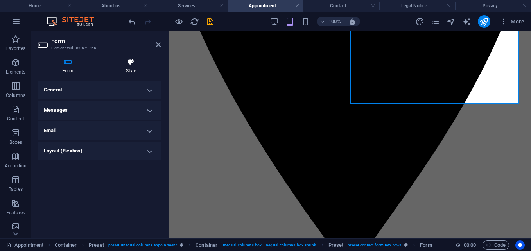
click at [129, 58] on icon at bounding box center [130, 62] width 59 height 8
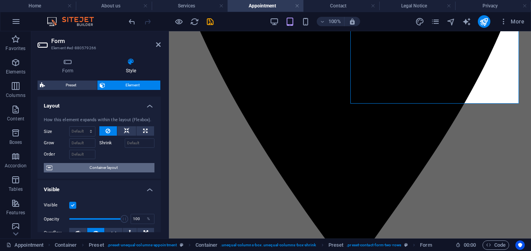
click at [111, 165] on span "Container layout" at bounding box center [103, 167] width 97 height 9
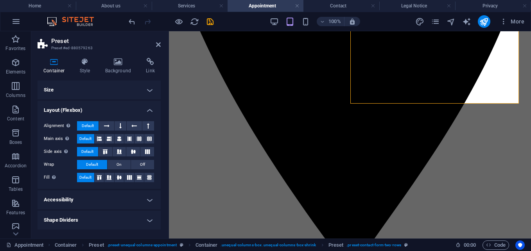
click at [150, 111] on h4 "Layout (Flexbox)" at bounding box center [99, 108] width 123 height 14
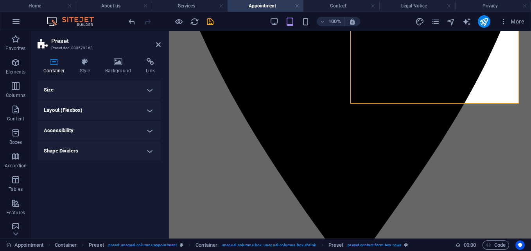
click at [152, 130] on h4 "Accessibility" at bounding box center [99, 130] width 123 height 19
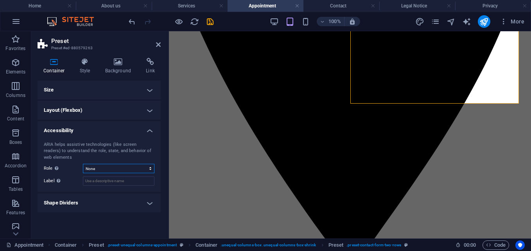
click at [151, 167] on select "None Alert Article Banner Comment Complementary Dialog Footer Header Marquee Pr…" at bounding box center [119, 168] width 72 height 9
click at [148, 181] on input "Label Use the ARIA label to provide a clear and descriptive name for elements t…" at bounding box center [119, 180] width 72 height 9
click at [150, 127] on h4 "Accessibility" at bounding box center [99, 128] width 123 height 14
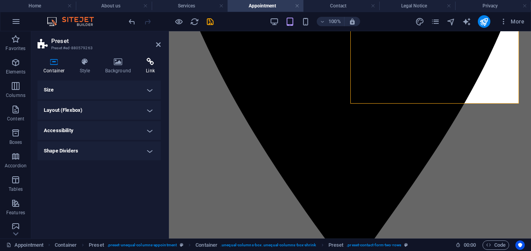
click at [150, 59] on icon at bounding box center [150, 62] width 21 height 8
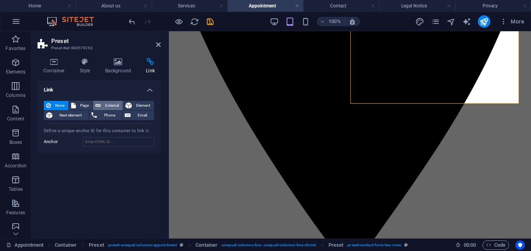
click at [105, 106] on span "External" at bounding box center [111, 105] width 17 height 9
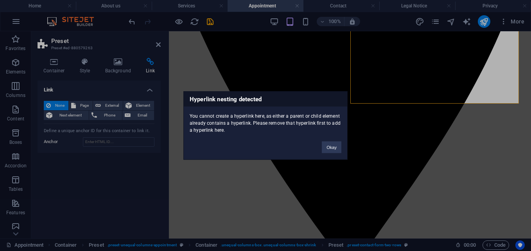
click at [140, 106] on div "Hyperlink nesting detected You cannot create a hyperlink here, as either a pare…" at bounding box center [265, 125] width 531 height 251
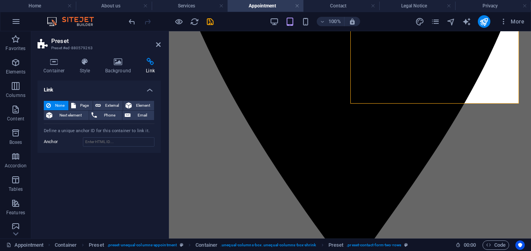
click at [140, 106] on span "Element" at bounding box center [143, 105] width 18 height 9
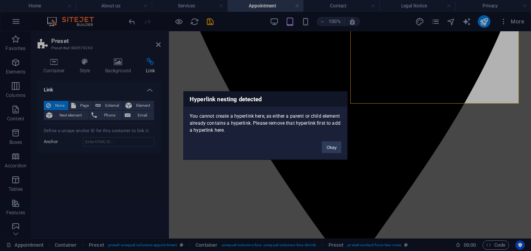
drag, startPoint x: 331, startPoint y: 145, endPoint x: 384, endPoint y: 117, distance: 60.4
click at [384, 117] on div "Hyperlink nesting detected You cannot create a hyperlink here, as either a pare…" at bounding box center [265, 125] width 531 height 251
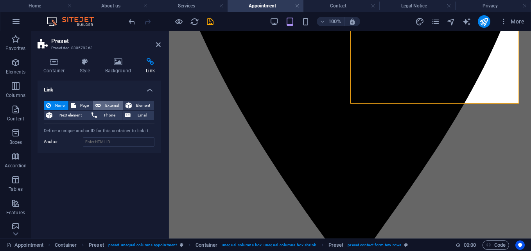
click at [103, 104] on span "External" at bounding box center [111, 105] width 17 height 9
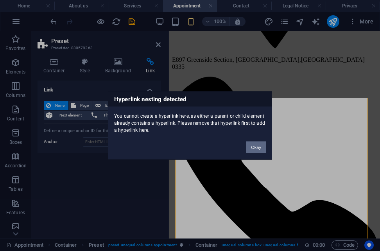
click at [255, 144] on button "Okay" at bounding box center [256, 148] width 20 height 12
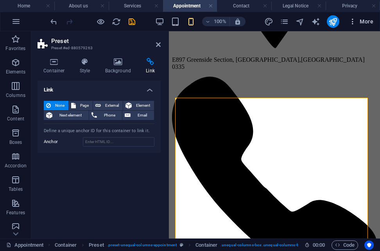
click at [364, 23] on span "More" at bounding box center [361, 22] width 25 height 8
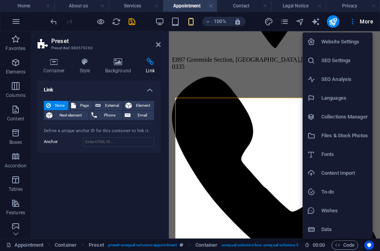
click at [375, 85] on div at bounding box center [190, 125] width 380 height 251
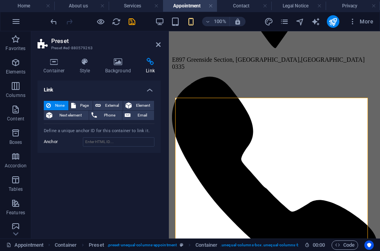
click at [194, 3] on h4 "Appointment" at bounding box center [190, 6] width 54 height 9
click at [54, 61] on icon at bounding box center [54, 62] width 33 height 8
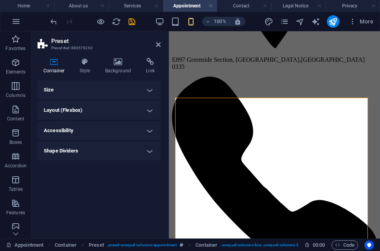
click at [54, 61] on icon at bounding box center [54, 62] width 33 height 8
click at [351, 22] on icon "button" at bounding box center [353, 22] width 8 height 8
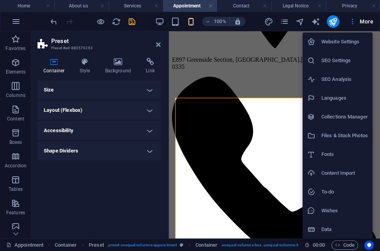
click at [352, 40] on h6 "Website Settings" at bounding box center [345, 41] width 47 height 9
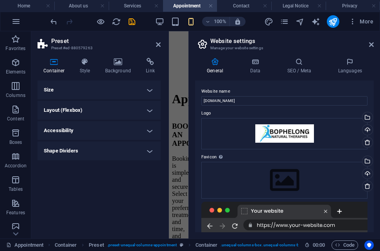
scroll to position [666, 0]
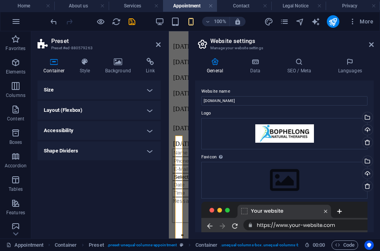
drag, startPoint x: 374, startPoint y: 100, endPoint x: 373, endPoint y: 151, distance: 50.5
click at [373, 151] on div "General Data SEO / Meta Languages Website name [DOMAIN_NAME] Logo Drag files he…" at bounding box center [284, 145] width 191 height 187
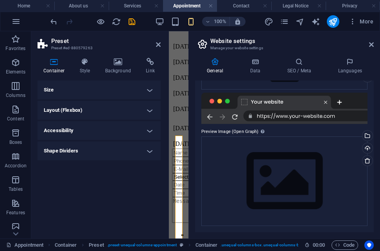
scroll to position [0, 0]
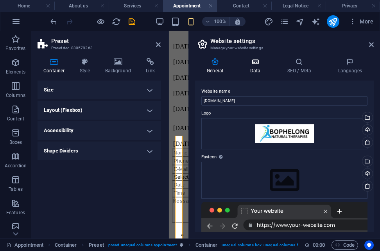
click at [254, 61] on icon at bounding box center [255, 62] width 34 height 8
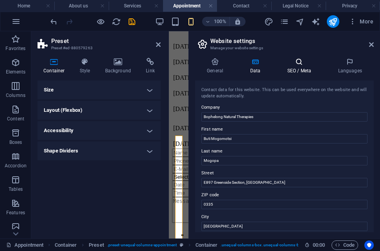
click at [302, 65] on icon at bounding box center [299, 62] width 48 height 8
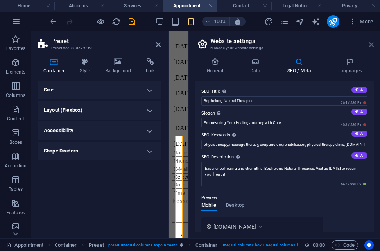
click at [372, 43] on icon at bounding box center [371, 44] width 5 height 6
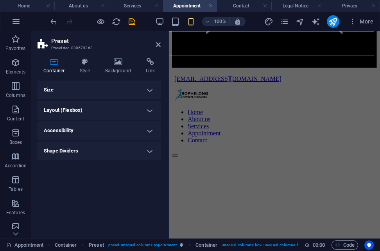
scroll to position [295, 0]
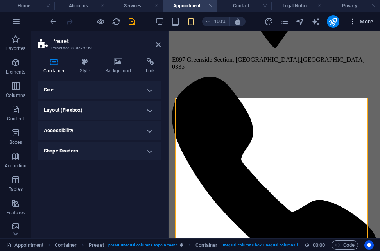
click at [370, 19] on span "More" at bounding box center [361, 22] width 25 height 8
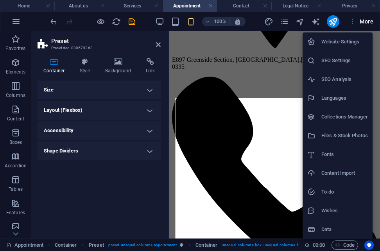
click at [361, 122] on li "Collections Manager" at bounding box center [338, 117] width 70 height 19
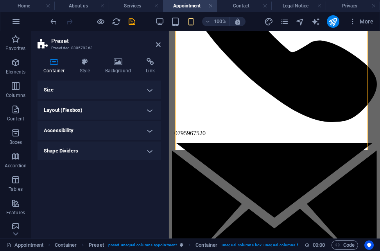
scroll to position [438, 0]
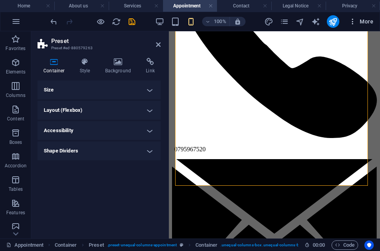
click at [371, 20] on span "More" at bounding box center [361, 22] width 25 height 8
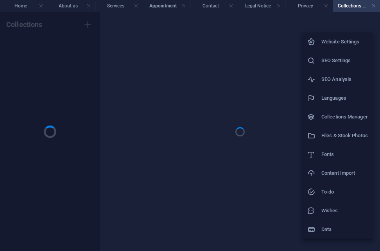
scroll to position [0, 0]
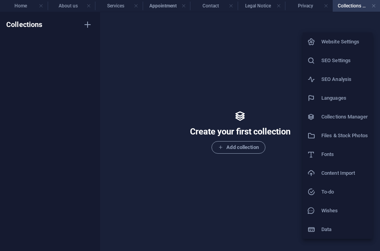
click at [373, 5] on div at bounding box center [190, 125] width 380 height 251
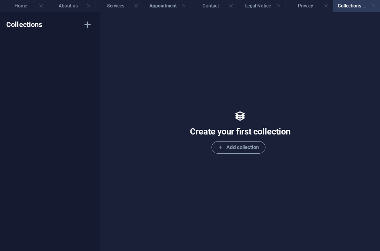
click at [375, 7] on link at bounding box center [374, 5] width 5 height 7
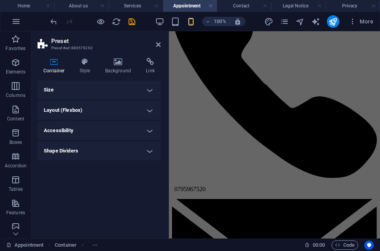
scroll to position [438, 0]
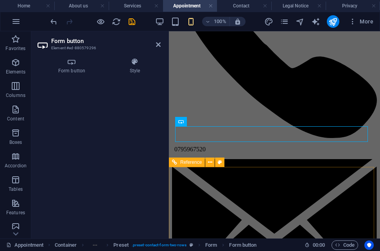
scroll to position [482, 0]
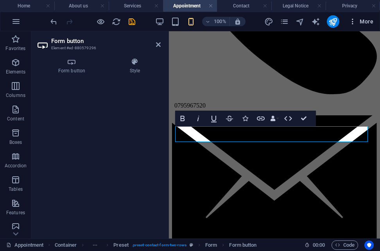
click at [358, 23] on span "More" at bounding box center [361, 22] width 25 height 8
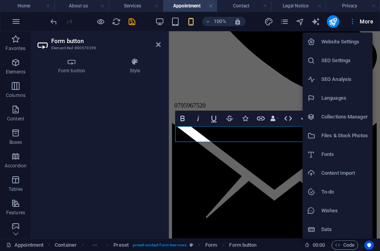
click at [349, 42] on h6 "Website Settings" at bounding box center [345, 41] width 47 height 9
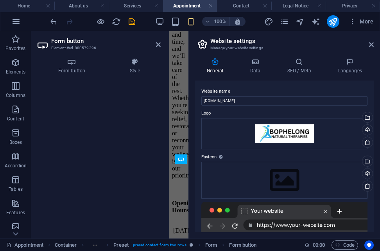
scroll to position [891, 0]
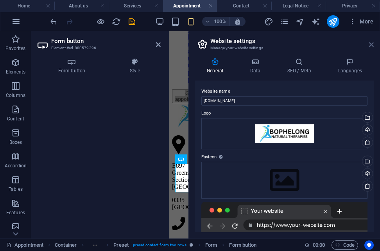
click at [371, 45] on icon at bounding box center [371, 44] width 5 height 6
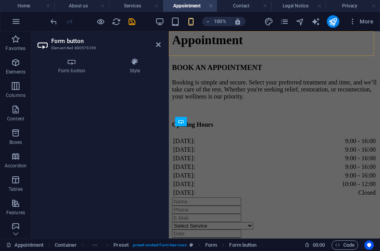
scroll to position [482, 0]
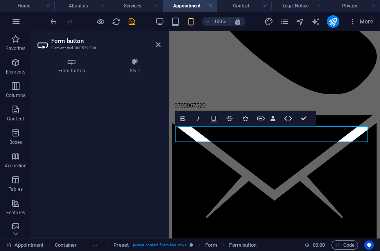
click at [194, 2] on h4 "Appointment" at bounding box center [190, 6] width 54 height 9
click at [187, 5] on h4 "Appointment" at bounding box center [190, 6] width 54 height 9
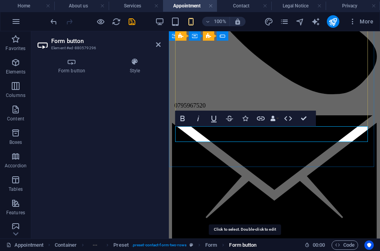
click at [239, 244] on span "Form button" at bounding box center [242, 245] width 27 height 9
click at [167, 242] on span ". preset-contact-form-two-rows" at bounding box center [159, 245] width 55 height 9
click at [169, 243] on span ". preset-contact-form-two-rows" at bounding box center [159, 245] width 55 height 9
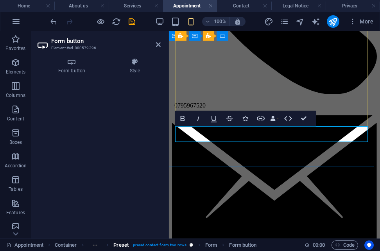
click at [169, 243] on span ". preset-contact-form-two-rows" at bounding box center [159, 245] width 55 height 9
click at [178, 246] on span ". preset-contact-form-two-rows" at bounding box center [159, 245] width 55 height 9
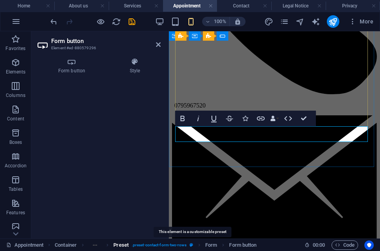
click at [193, 246] on icon "breadcrumb" at bounding box center [192, 245] width 4 height 4
click at [196, 246] on ol "Container Preset . preset-contact-form-two-rows Form Form button" at bounding box center [156, 245] width 202 height 9
click at [192, 245] on icon "breadcrumb" at bounding box center [192, 245] width 4 height 4
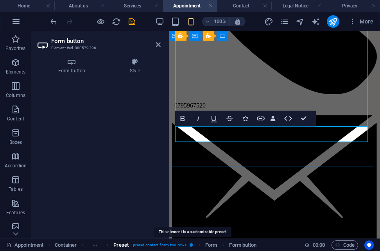
click at [192, 245] on icon "breadcrumb" at bounding box center [192, 245] width 4 height 4
click at [123, 243] on span "Preset" at bounding box center [120, 245] width 15 height 9
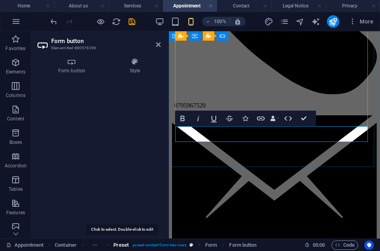
click at [123, 243] on span "Preset" at bounding box center [120, 245] width 15 height 9
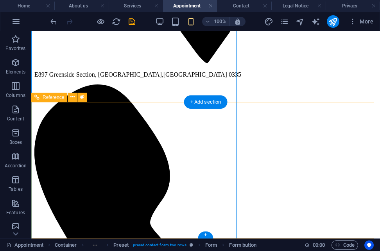
scroll to position [337, 0]
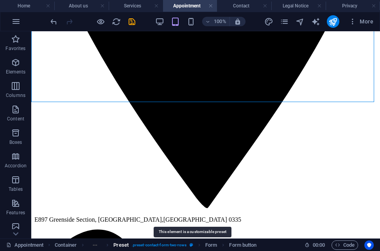
click at [192, 246] on icon "breadcrumb" at bounding box center [192, 245] width 4 height 4
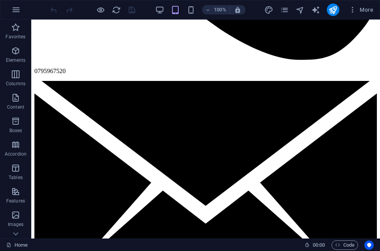
scroll to position [885, 0]
